Goal: Task Accomplishment & Management: Complete application form

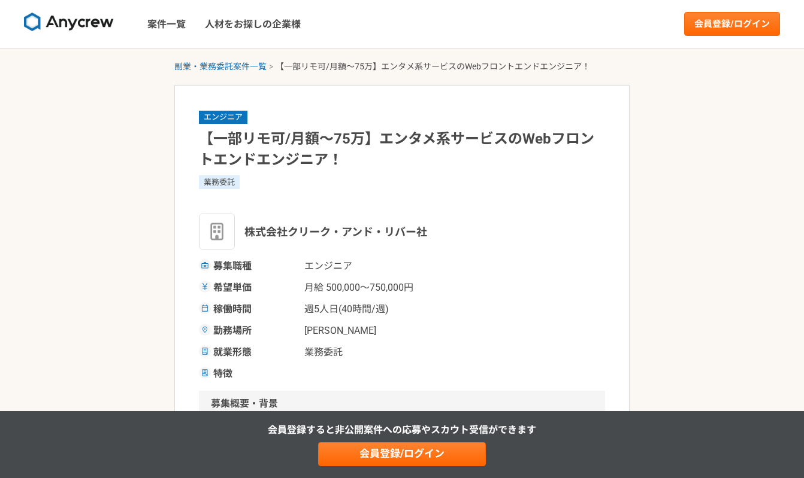
click at [88, 22] on img at bounding box center [69, 22] width 90 height 19
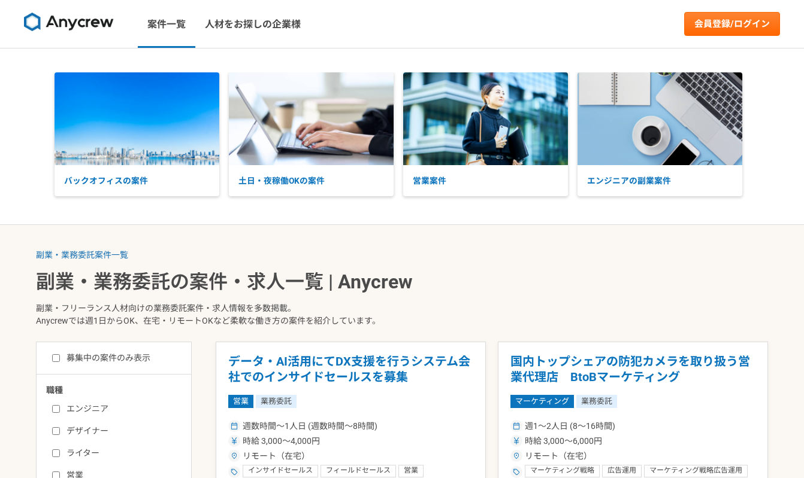
click at [732, 37] on nav "案件一覧 人材をお探しの企業様 会員登録/ログイン" at bounding box center [402, 24] width 804 height 48
click at [722, 25] on link "会員登録/ログイン" at bounding box center [732, 24] width 96 height 24
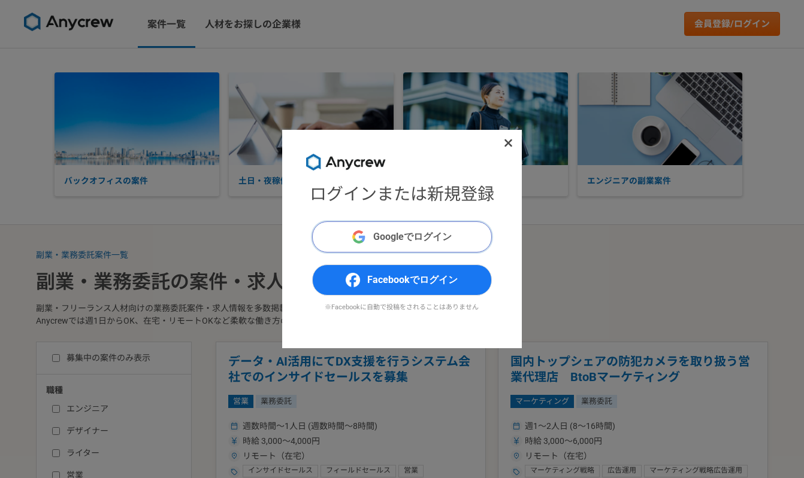
click at [442, 250] on button "Googleでログイン" at bounding box center [402, 237] width 180 height 31
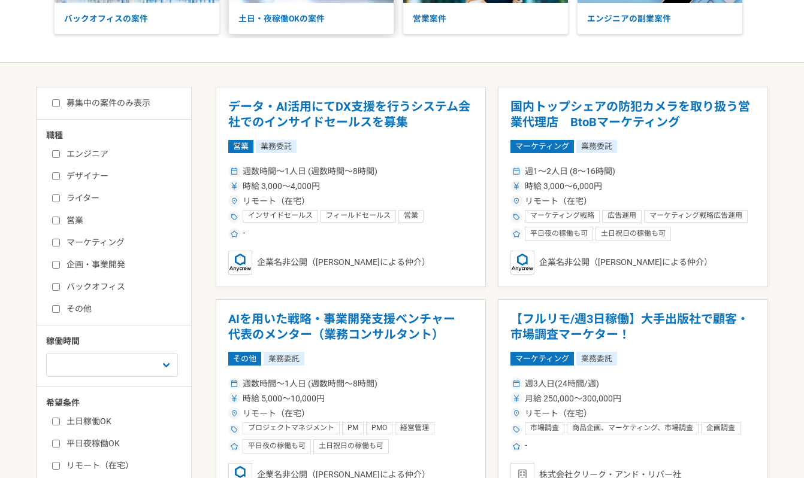
scroll to position [163, 0]
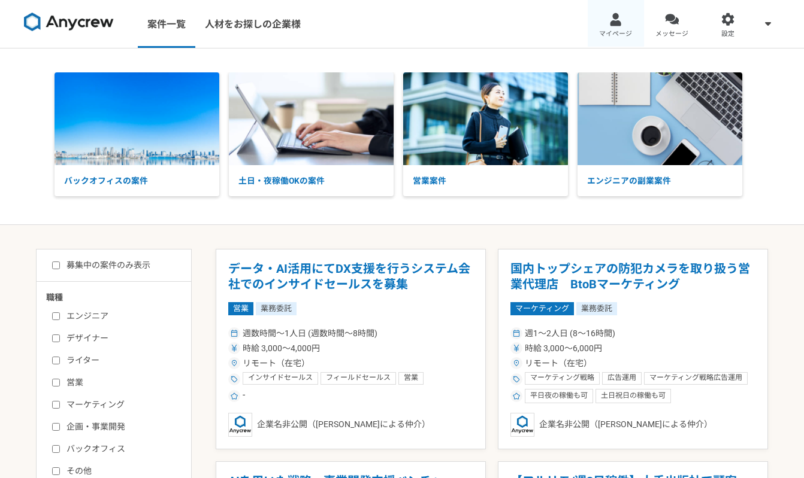
click at [616, 20] on div at bounding box center [615, 20] width 14 height 14
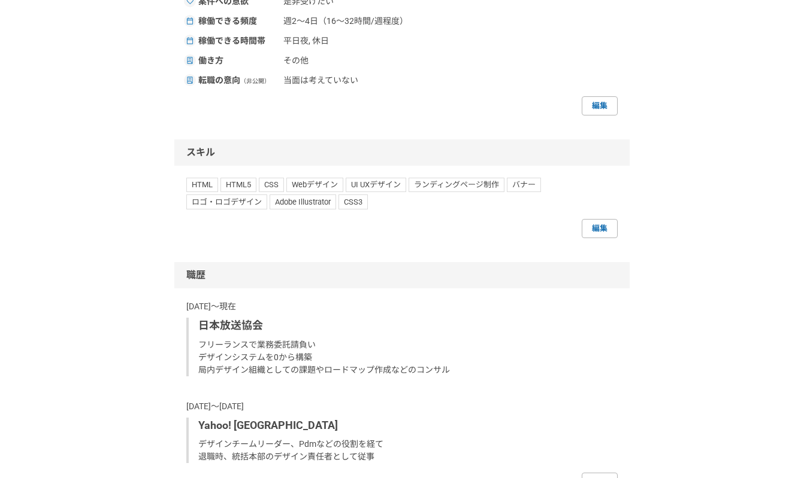
scroll to position [716, 0]
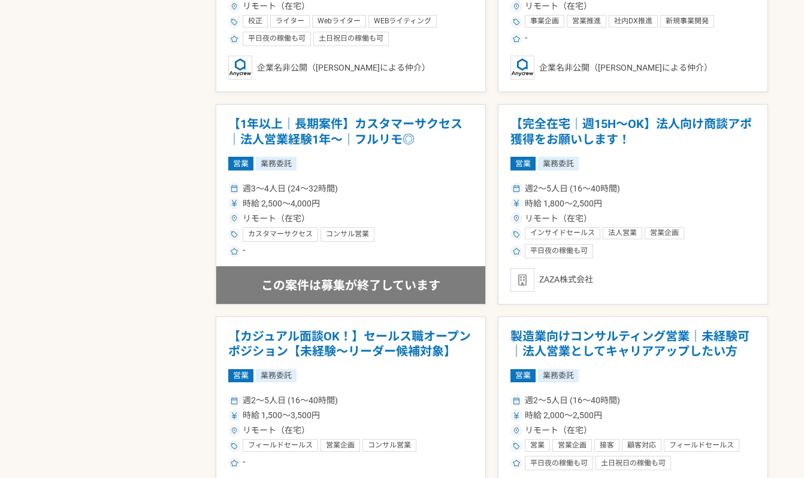
scroll to position [1148, 0]
